Goal: Information Seeking & Learning: Learn about a topic

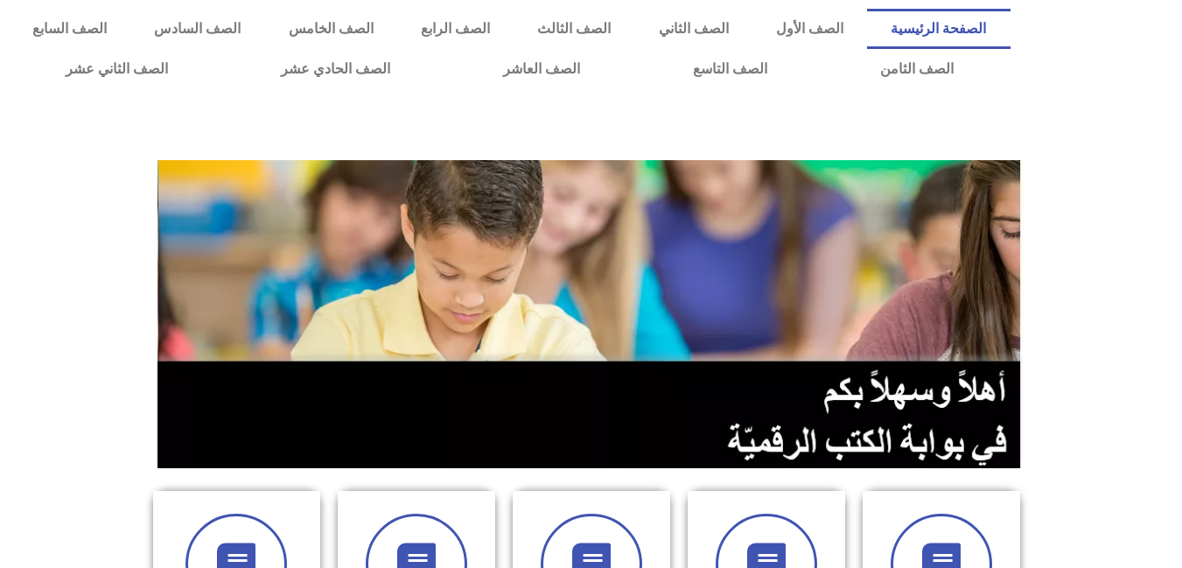
click at [1124, 397] on section at bounding box center [591, 314] width 1182 height 334
click at [514, 26] on link "الصف الرابع" at bounding box center [455, 29] width 116 height 40
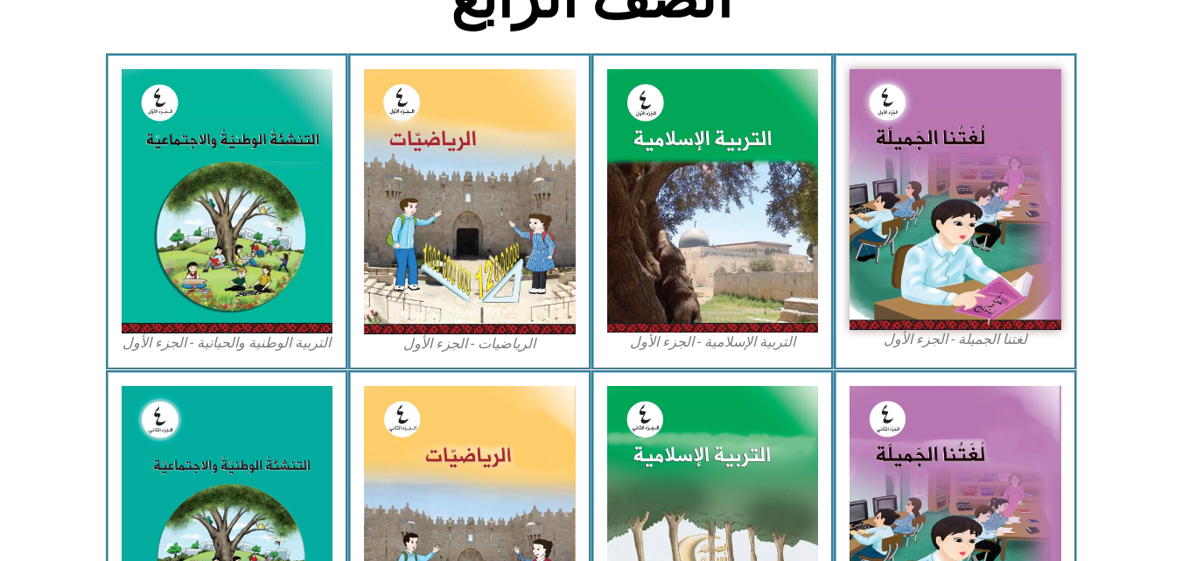
scroll to position [980, 0]
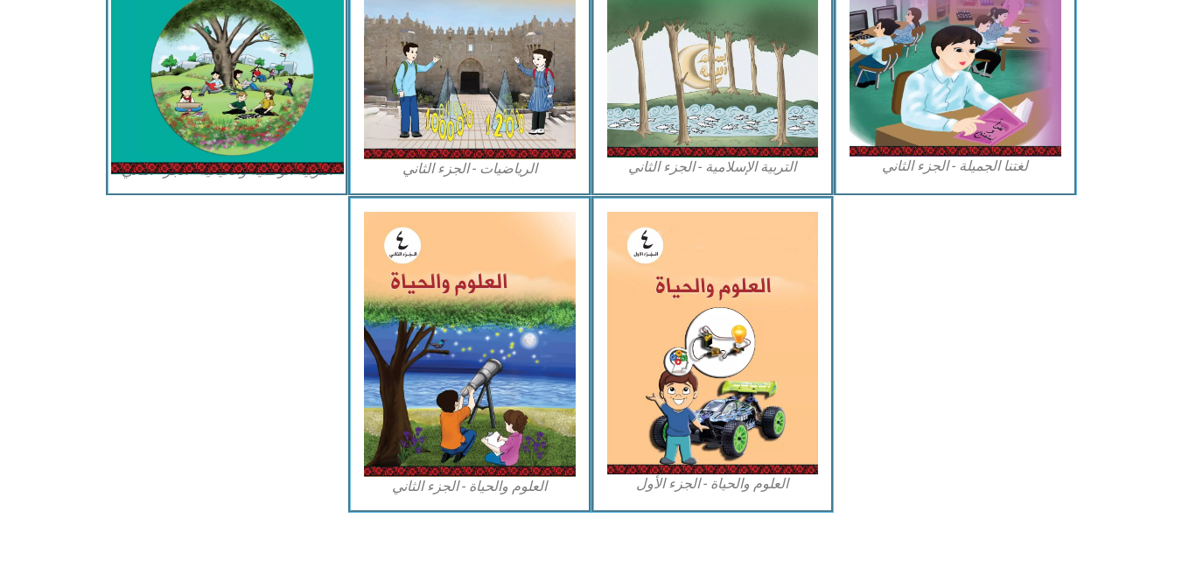
click at [240, 88] on img at bounding box center [226, 28] width 233 height 291
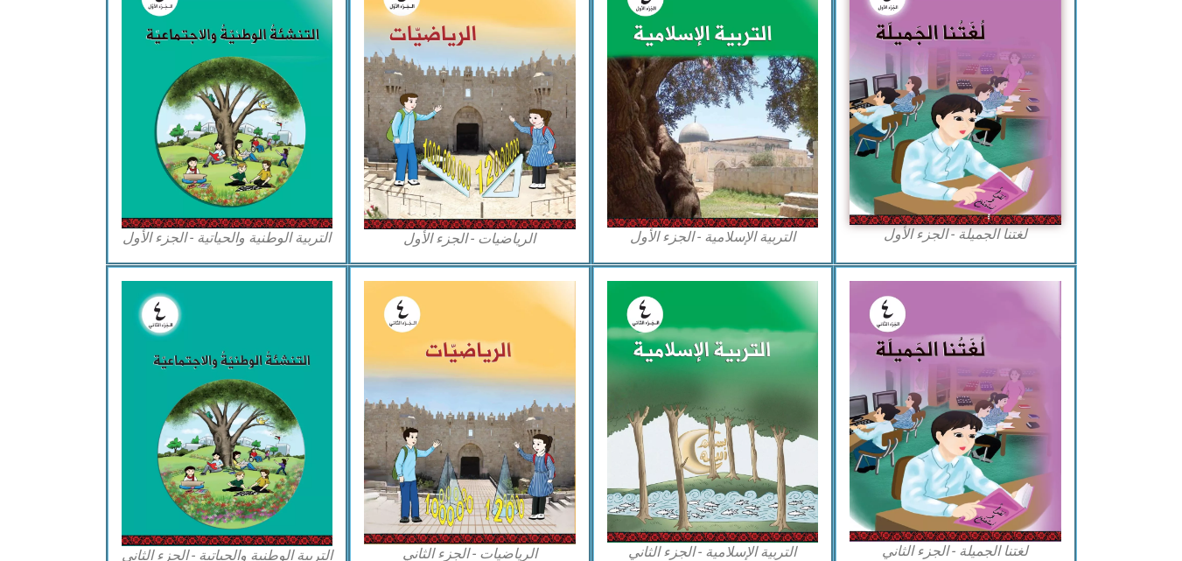
scroll to position [514, 0]
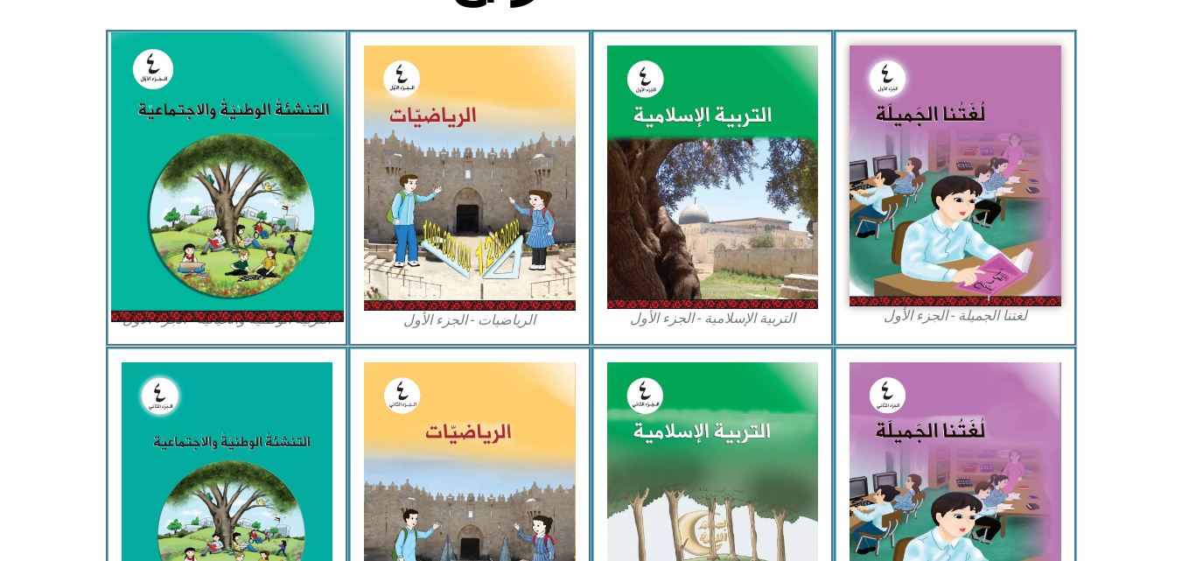
click at [219, 182] on img at bounding box center [226, 177] width 233 height 290
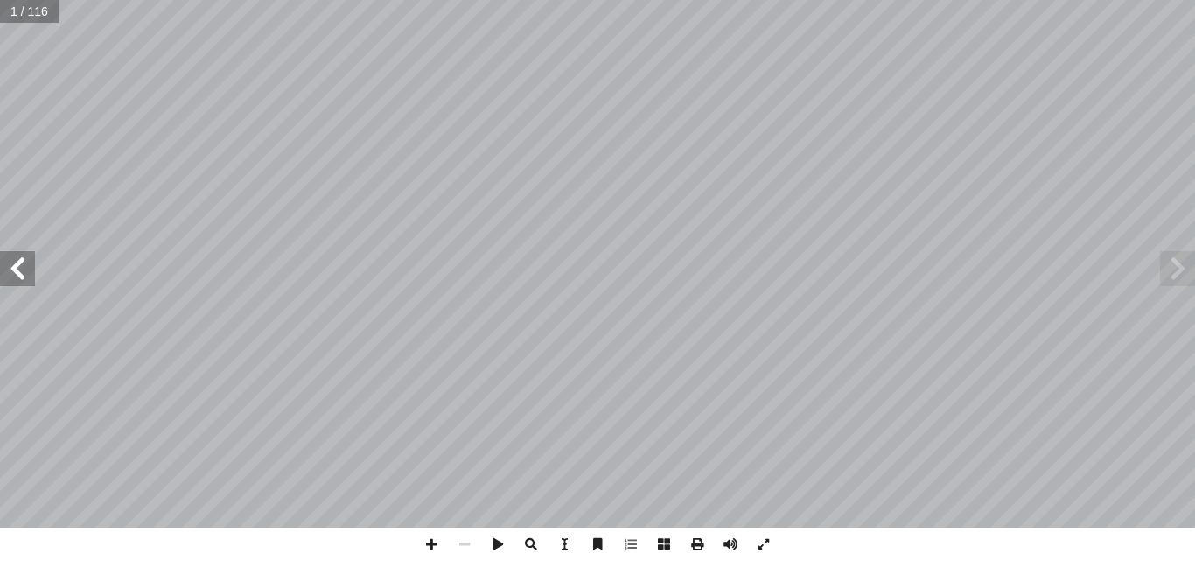
click at [16, 262] on span at bounding box center [17, 268] width 35 height 35
click at [24, 270] on span at bounding box center [17, 268] width 35 height 35
click at [18, 282] on span at bounding box center [17, 268] width 35 height 35
click at [24, 270] on span at bounding box center [17, 268] width 35 height 35
click at [1177, 281] on span at bounding box center [1177, 268] width 35 height 35
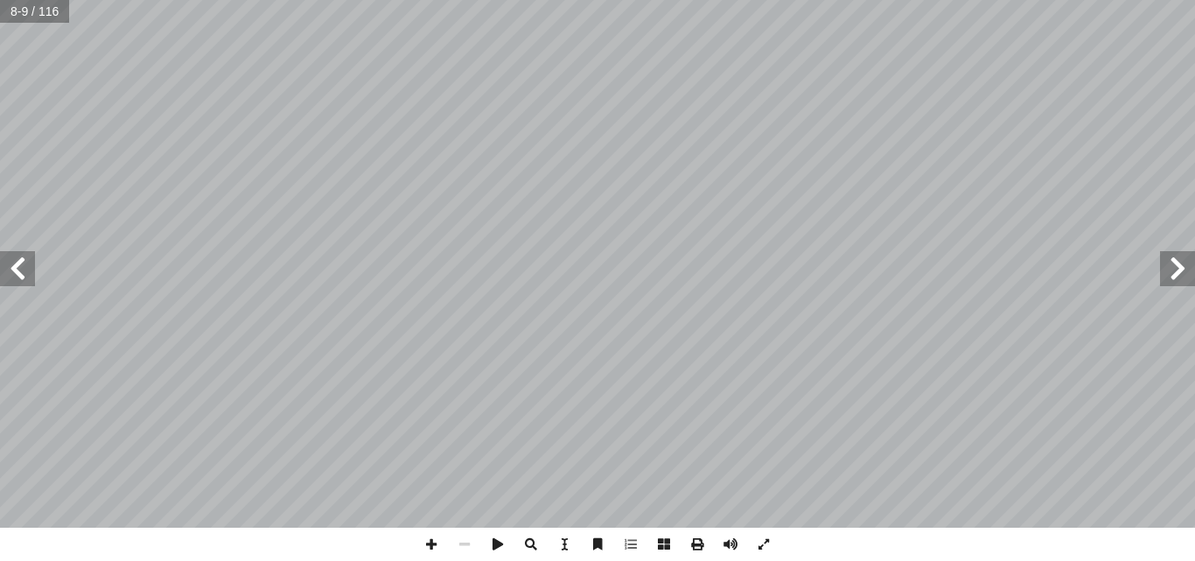
click at [1177, 281] on span at bounding box center [1177, 268] width 35 height 35
click at [22, 281] on span at bounding box center [17, 268] width 35 height 35
click at [434, 544] on span at bounding box center [431, 544] width 33 height 33
click at [23, 270] on span at bounding box center [17, 268] width 35 height 35
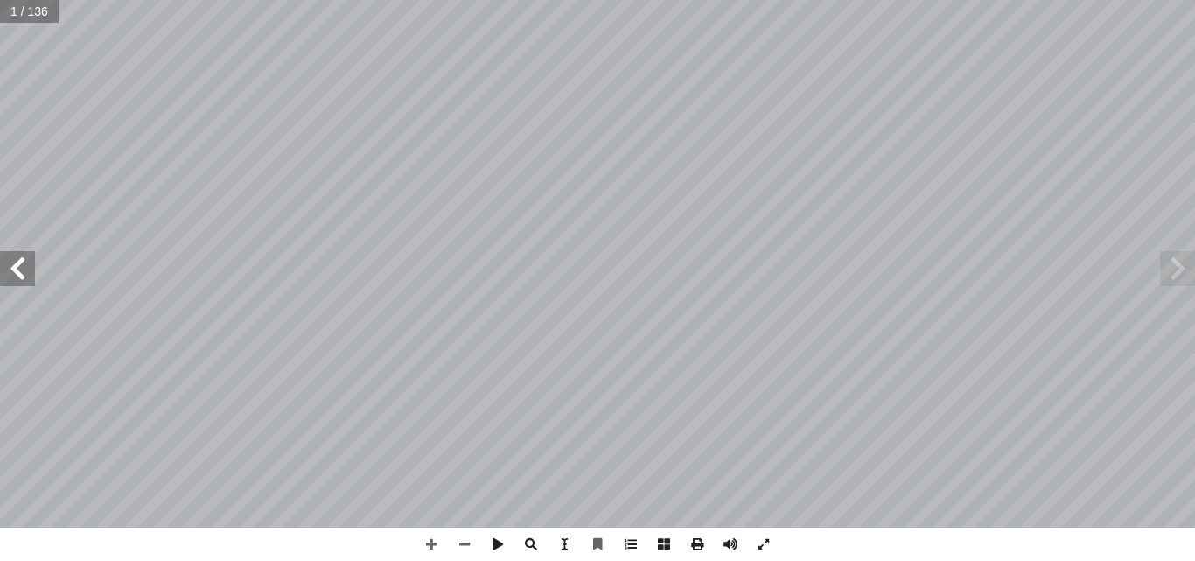
click at [14, 266] on span at bounding box center [17, 268] width 35 height 35
click at [468, 541] on span at bounding box center [464, 544] width 33 height 33
click at [1177, 273] on span at bounding box center [1177, 268] width 35 height 35
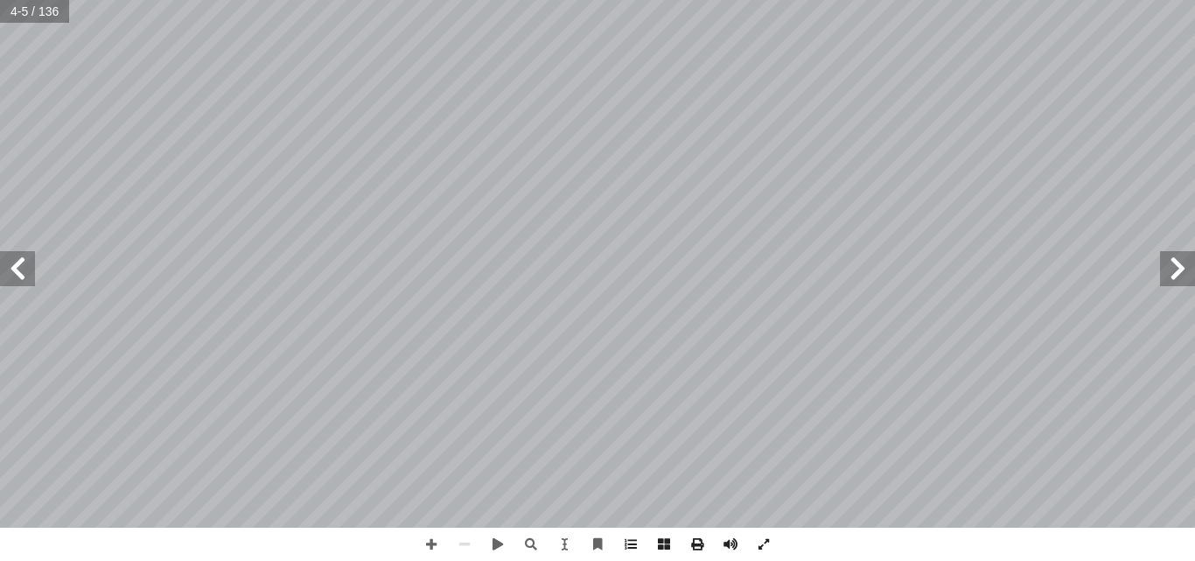
click at [21, 268] on span at bounding box center [17, 268] width 35 height 35
